Goal: Task Accomplishment & Management: Use online tool/utility

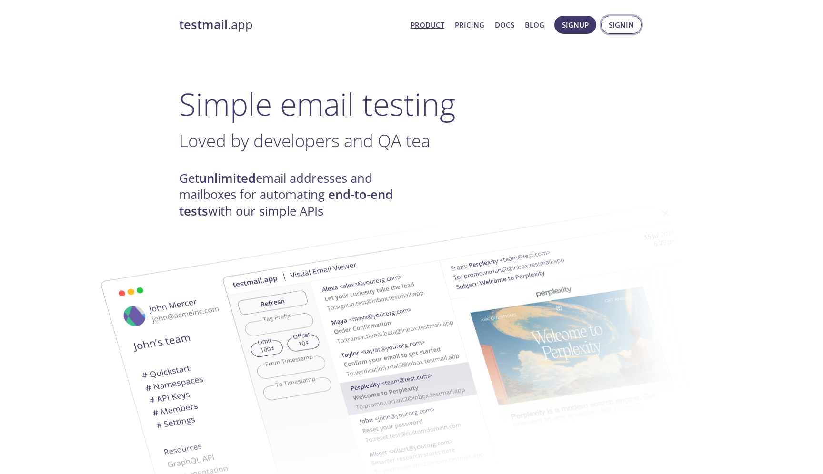
click at [629, 23] on span "Signin" at bounding box center [620, 25] width 25 height 12
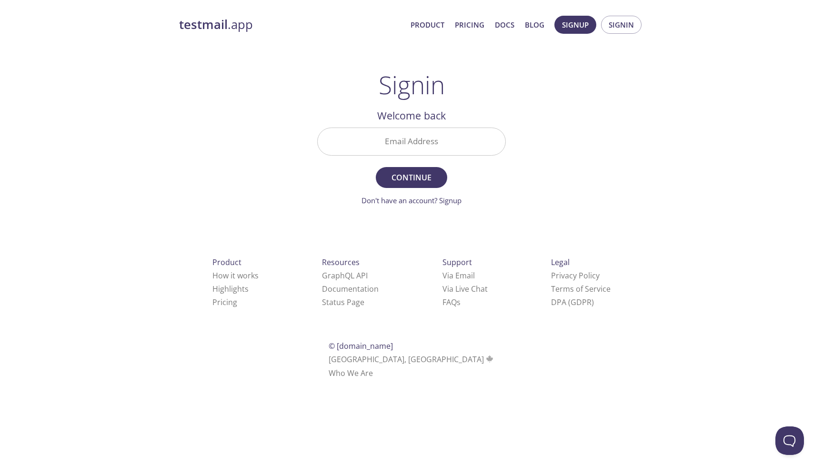
click at [795, 138] on div "testmail .app Product Pricing Docs Blog Signup Signin Signin Welcome back Email…" at bounding box center [411, 208] width 823 height 397
click at [441, 141] on input "Email Address" at bounding box center [412, 141] width 188 height 27
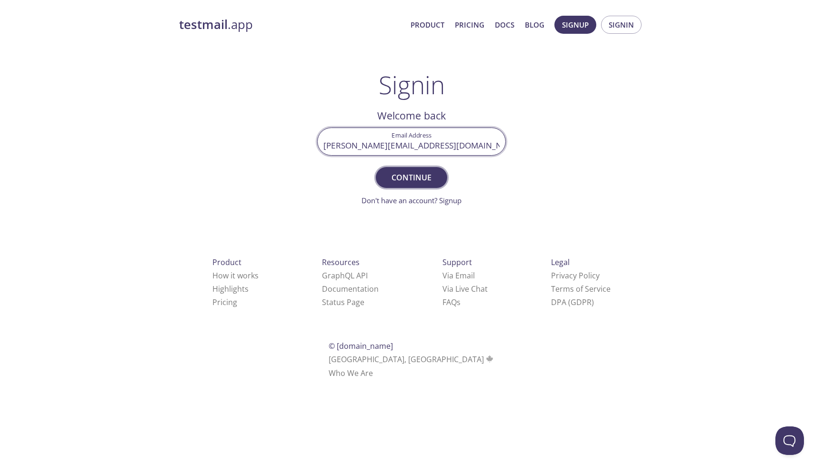
type input "[PERSON_NAME][EMAIL_ADDRESS][DOMAIN_NAME]"
click at [429, 175] on span "Continue" at bounding box center [411, 177] width 50 height 13
click at [424, 139] on input "Signin Security Code" at bounding box center [412, 141] width 188 height 27
paste input "1FQATMS"
type input "1FQATMS"
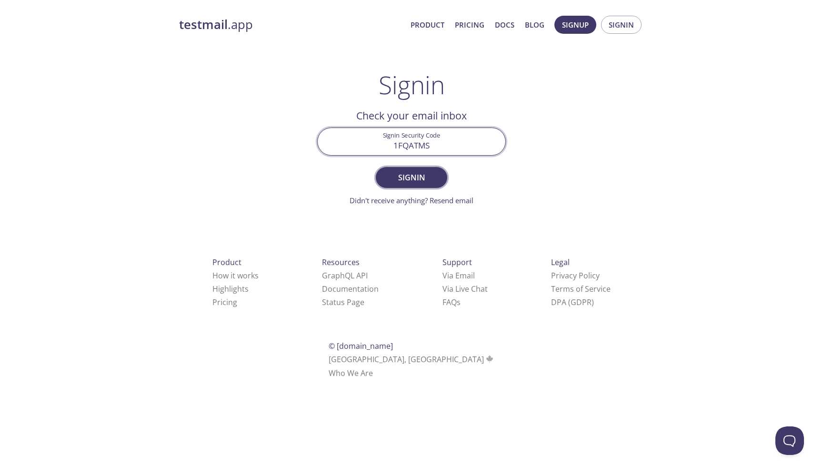
click at [422, 179] on span "Signin" at bounding box center [411, 177] width 50 height 13
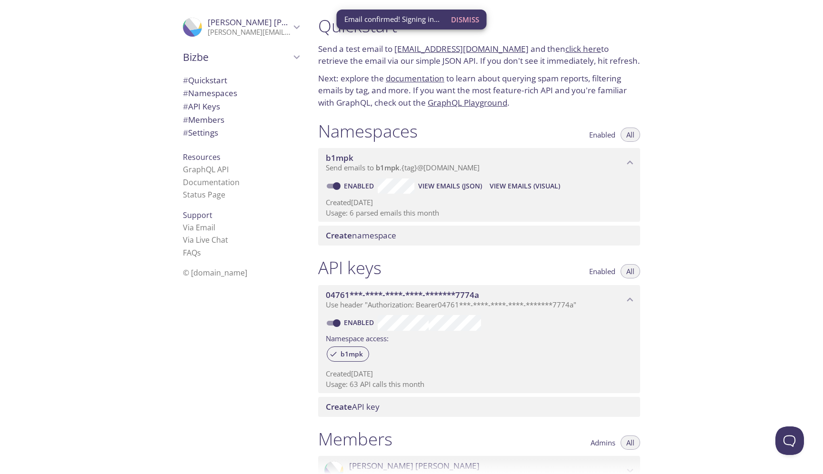
click at [747, 219] on div "Quickstart Send a test email to [EMAIL_ADDRESS][DOMAIN_NAME] and then click her…" at bounding box center [566, 237] width 512 height 474
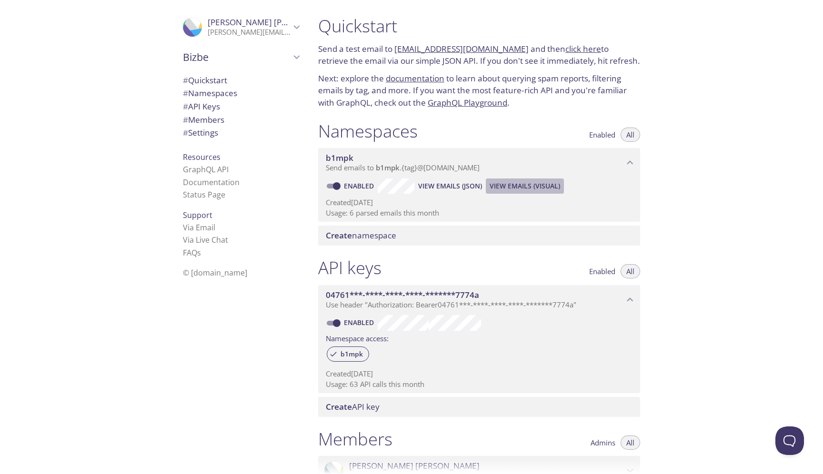
click at [509, 186] on span "View Emails (Visual)" at bounding box center [524, 185] width 70 height 11
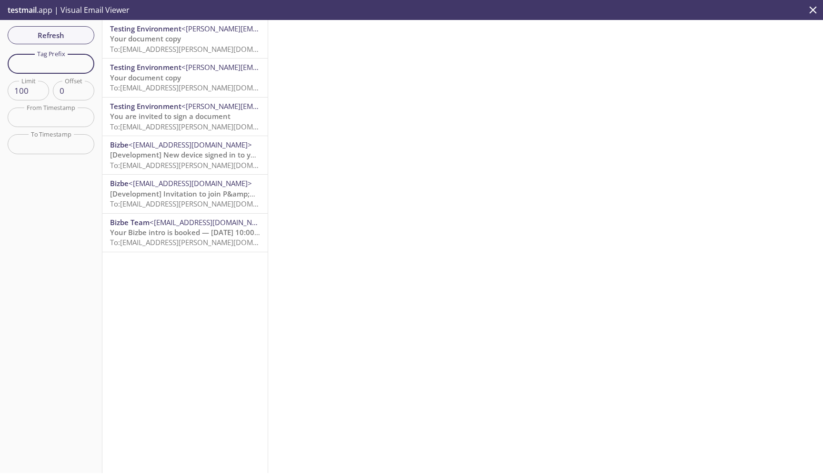
click at [67, 68] on input "text" at bounding box center [51, 64] width 87 height 20
type input "[PERSON_NAME]"
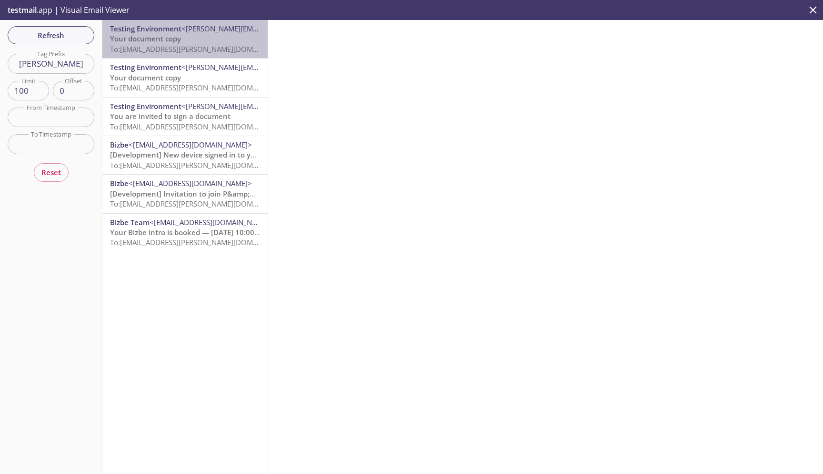
click at [211, 51] on span "To: [EMAIL_ADDRESS][PERSON_NAME][DOMAIN_NAME]" at bounding box center [199, 49] width 179 height 10
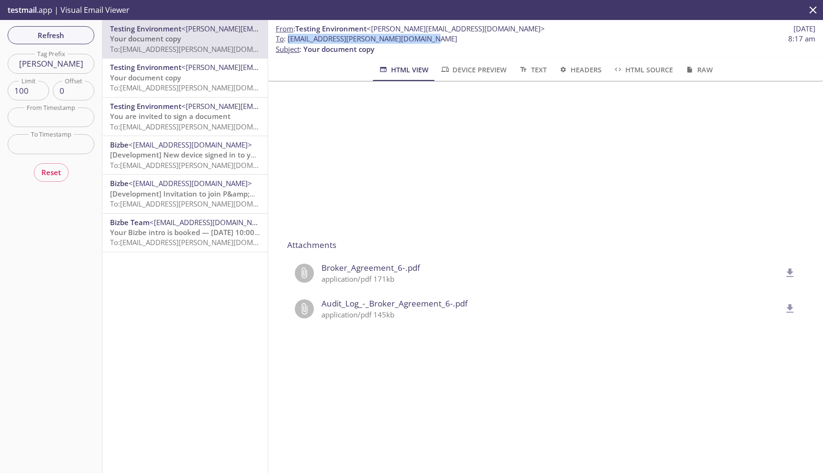
drag, startPoint x: 422, startPoint y: 42, endPoint x: 287, endPoint y: 40, distance: 134.7
click at [287, 40] on span "To : [EMAIL_ADDRESS][PERSON_NAME][DOMAIN_NAME] 8:17 am" at bounding box center [545, 39] width 539 height 10
copy span "[EMAIL_ADDRESS][PERSON_NAME][DOMAIN_NAME]"
